Goal: Task Accomplishment & Management: Complete application form

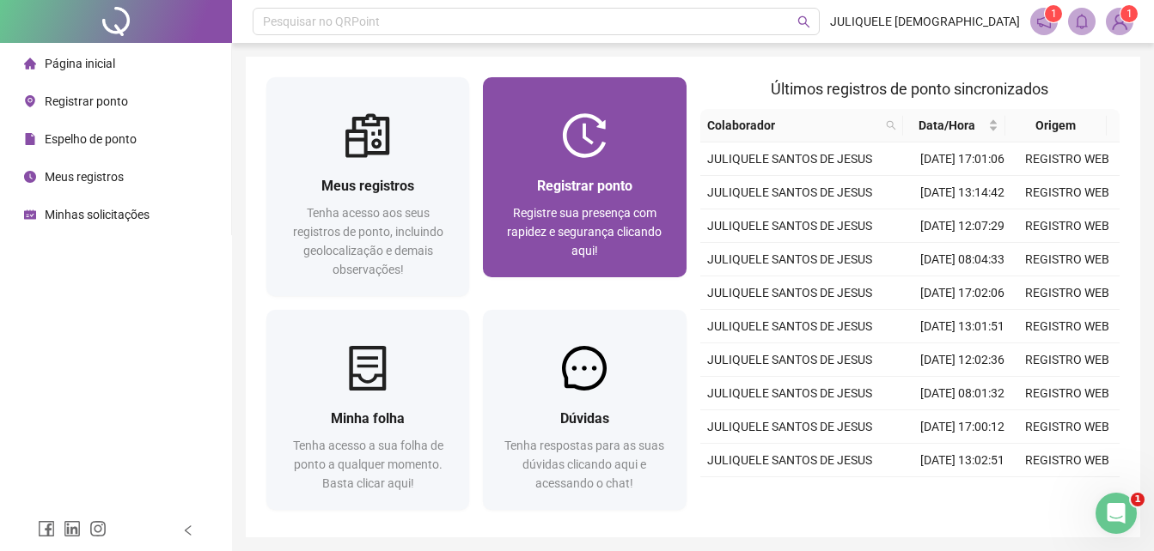
click at [594, 178] on span "Registrar ponto" at bounding box center [584, 186] width 95 height 16
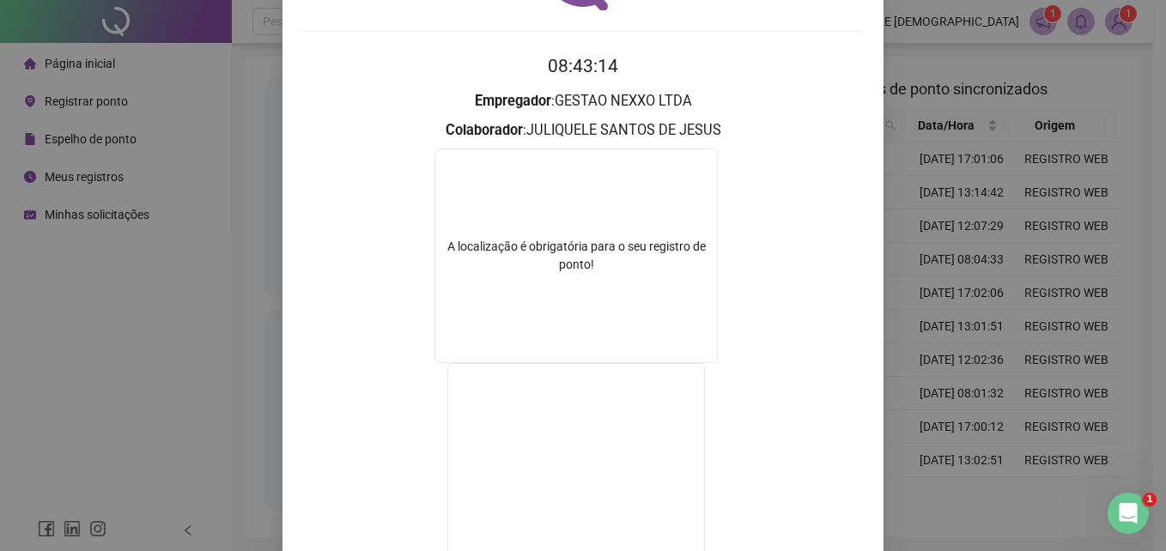
scroll to position [277, 0]
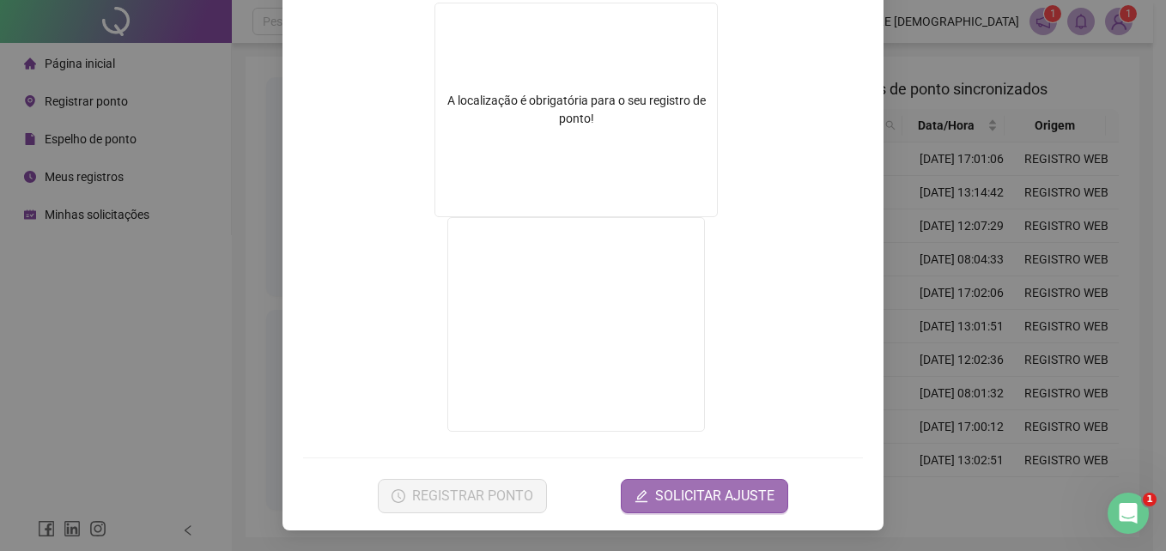
click at [728, 496] on span "SOLICITAR AJUSTE" at bounding box center [714, 496] width 119 height 21
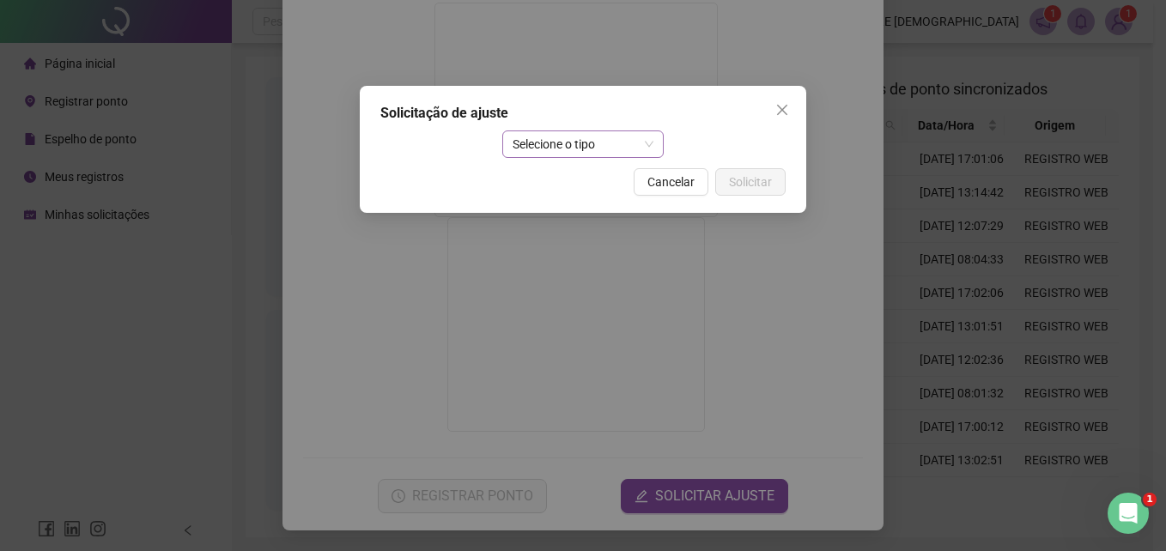
click at [612, 137] on span "Selecione o tipo" at bounding box center [584, 144] width 142 height 26
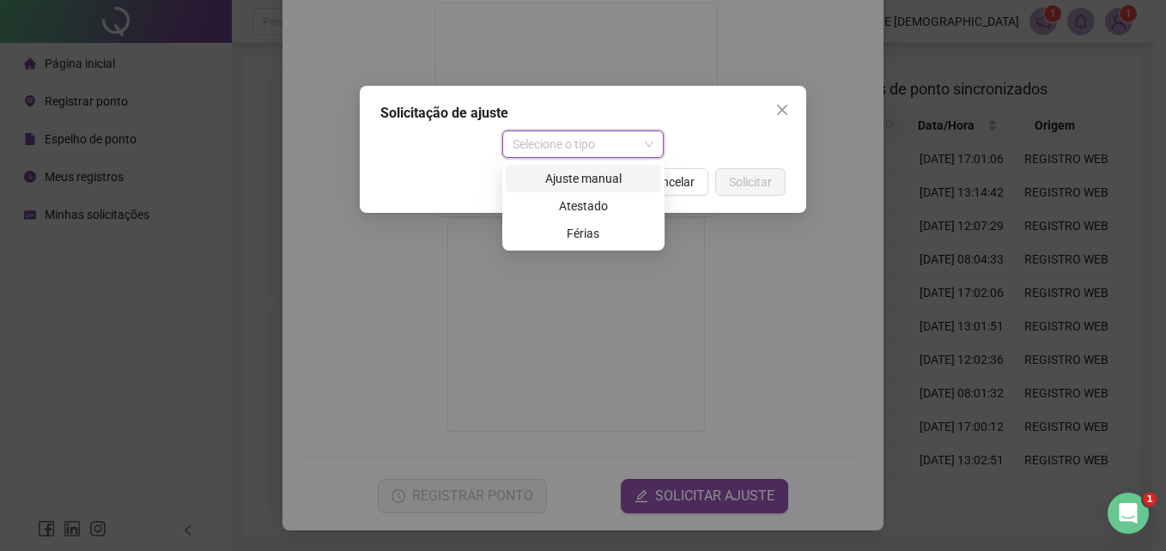
click at [581, 174] on div "Ajuste manual" at bounding box center [583, 178] width 135 height 19
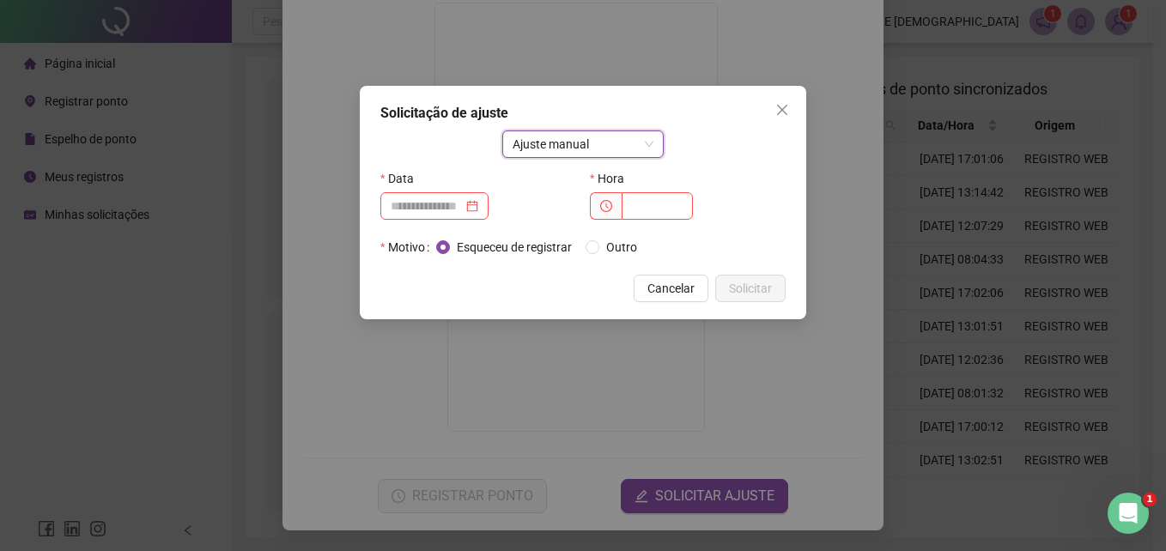
click at [429, 191] on div "Data" at bounding box center [479, 178] width 196 height 27
click at [423, 200] on input at bounding box center [427, 206] width 72 height 19
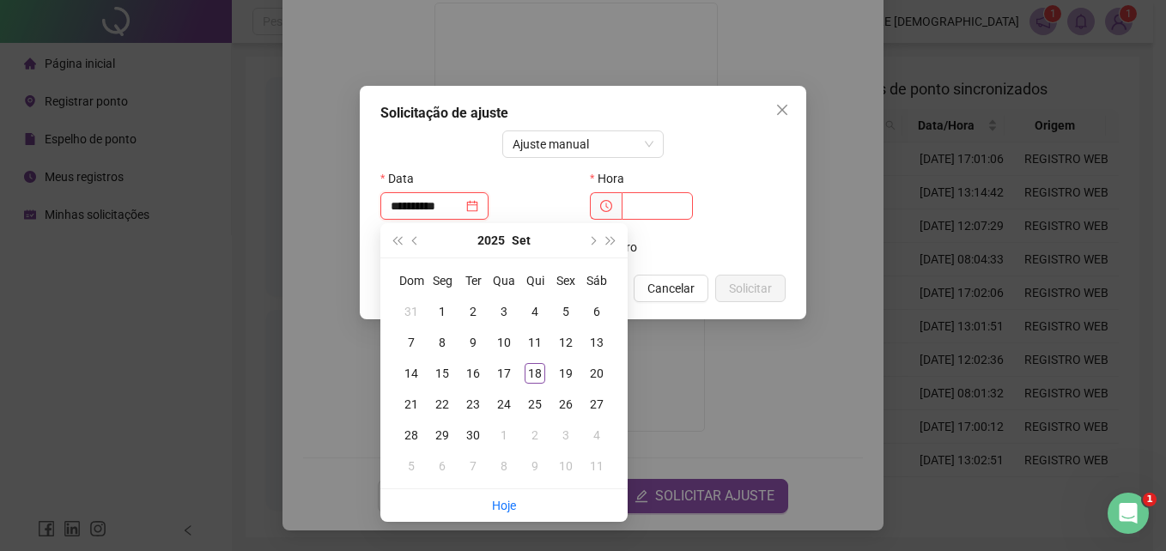
type input "**********"
click at [531, 375] on div "18" at bounding box center [535, 373] width 21 height 21
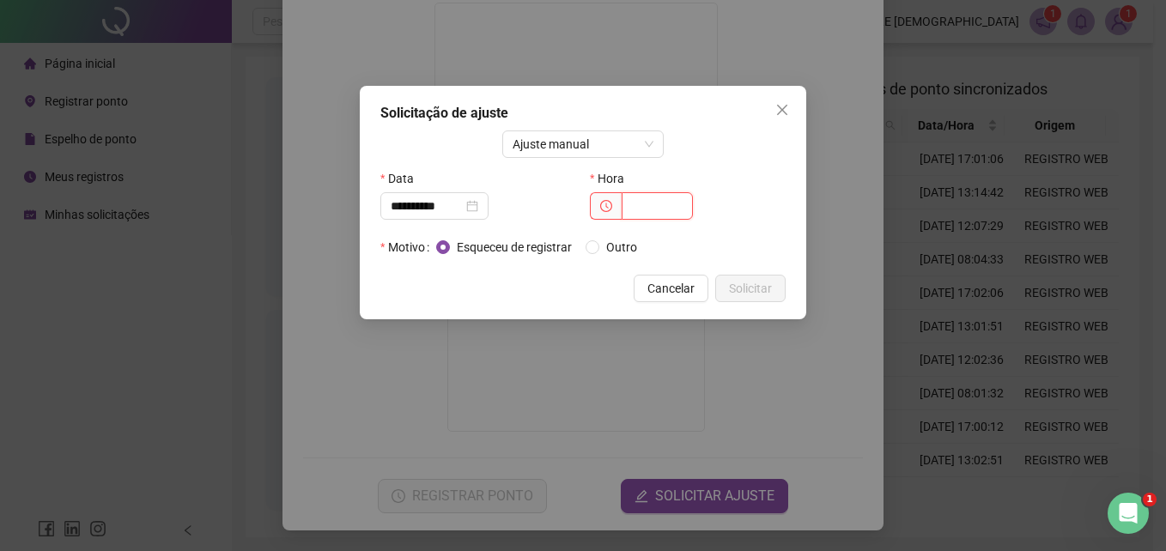
click at [663, 215] on input "text" at bounding box center [657, 205] width 71 height 27
type input "*****"
click at [747, 295] on span "Solicitar" at bounding box center [750, 288] width 43 height 19
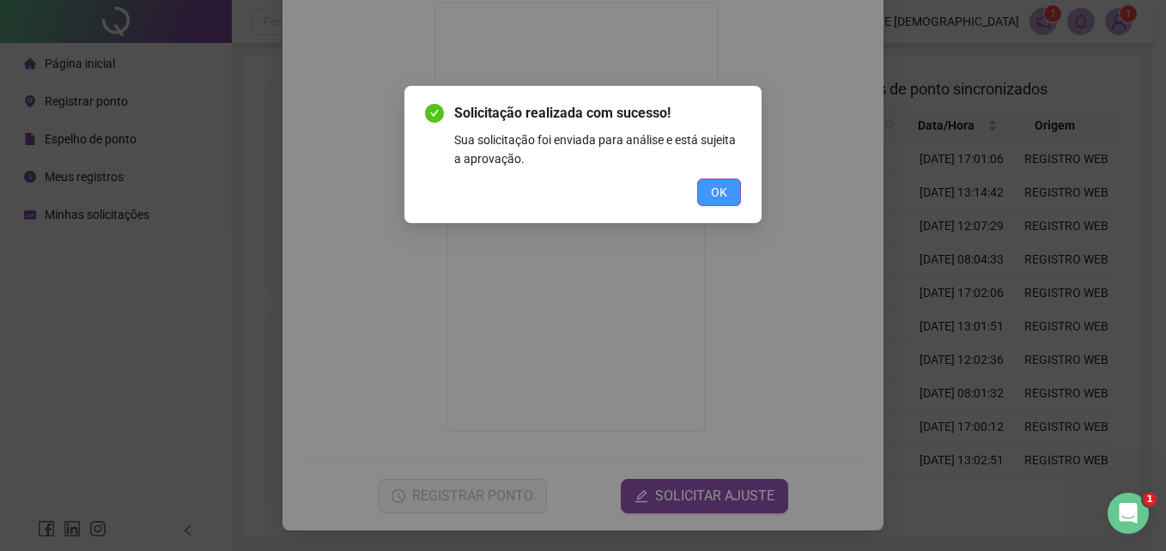
click at [720, 192] on span "OK" at bounding box center [719, 192] width 16 height 19
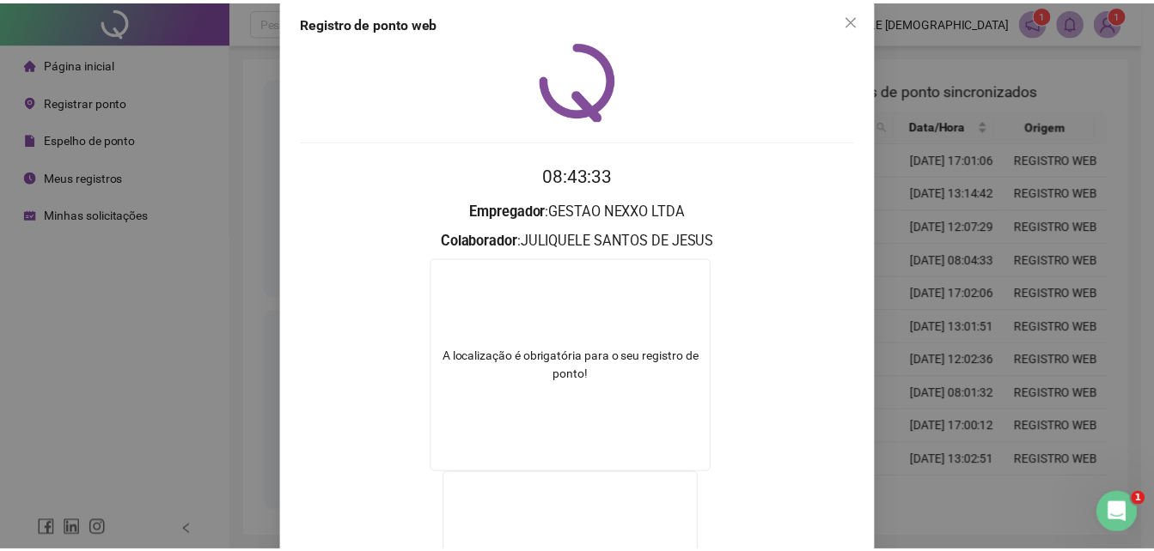
scroll to position [0, 0]
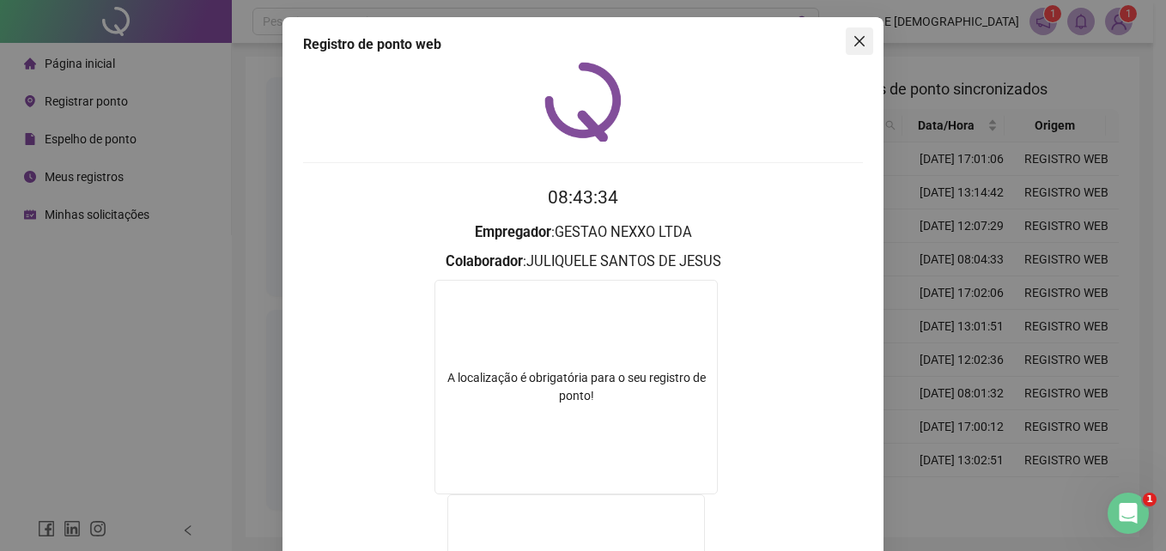
click at [861, 30] on button "Close" at bounding box center [859, 40] width 27 height 27
